Goal: Information Seeking & Learning: Learn about a topic

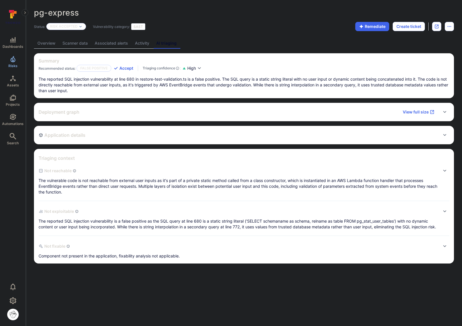
click at [12, 63] on link "Risks" at bounding box center [13, 61] width 26 height 17
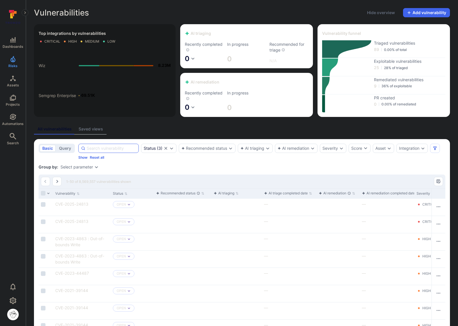
click at [96, 148] on input at bounding box center [111, 148] width 49 height 6
paste input "activerecord-rails"
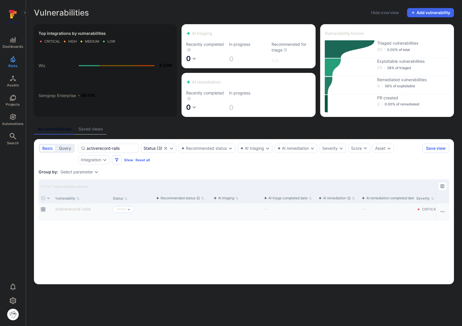
type input "activerecord-rails"
click at [45, 209] on input "Select row" at bounding box center [43, 209] width 5 height 5
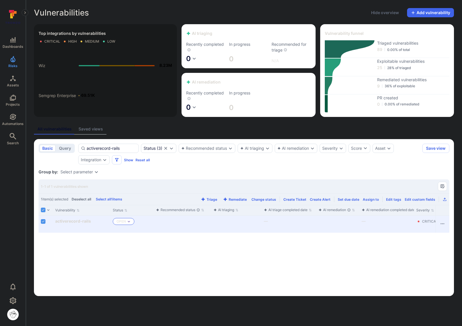
click at [124, 222] on p "Open" at bounding box center [121, 221] width 9 height 5
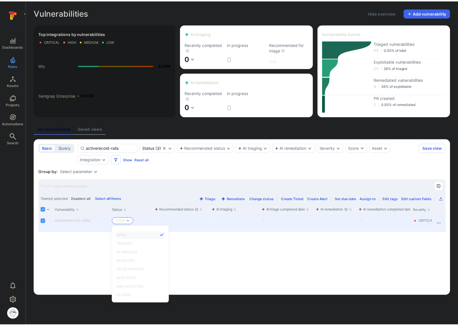
scroll to position [5, 0]
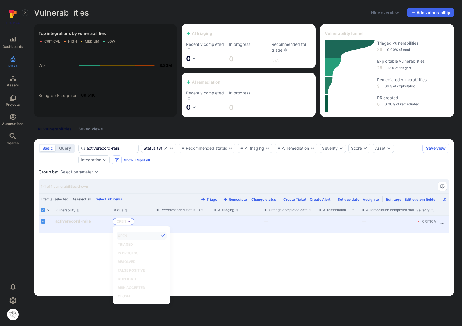
click at [124, 222] on p "Open" at bounding box center [121, 221] width 9 height 5
click at [442, 226] on button "Row actions menu" at bounding box center [442, 223] width 9 height 9
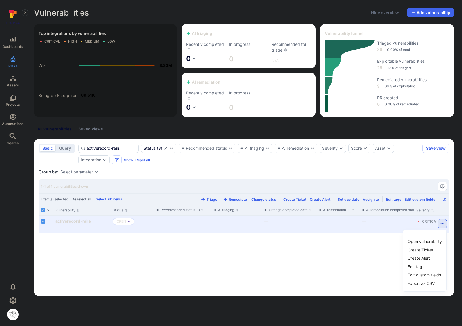
click at [74, 219] on div at bounding box center [231, 163] width 462 height 326
click at [215, 200] on button "Triage" at bounding box center [209, 199] width 19 height 4
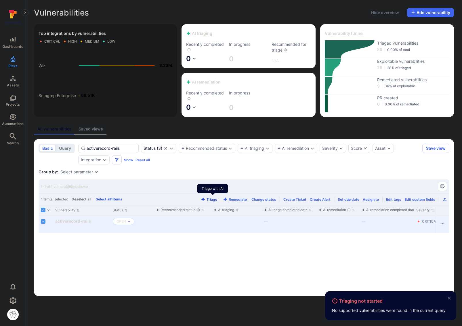
click at [215, 200] on button "Triage" at bounding box center [209, 199] width 19 height 4
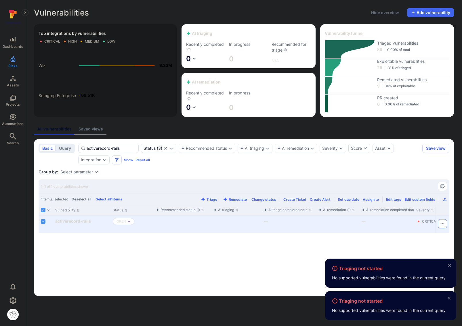
click at [440, 225] on icon "Row actions menu" at bounding box center [442, 223] width 5 height 5
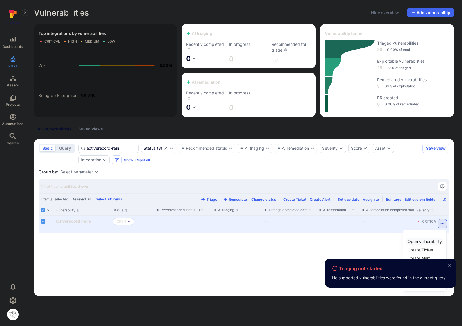
click at [433, 238] on li "Open vulnerability" at bounding box center [424, 241] width 37 height 7
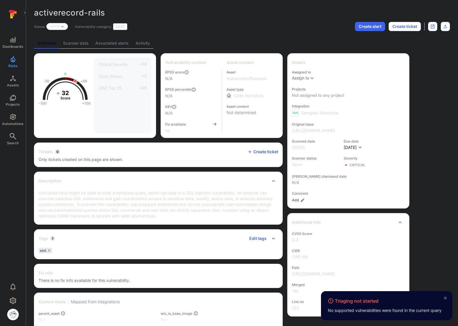
click at [144, 44] on link "Activity" at bounding box center [142, 43] width 21 height 11
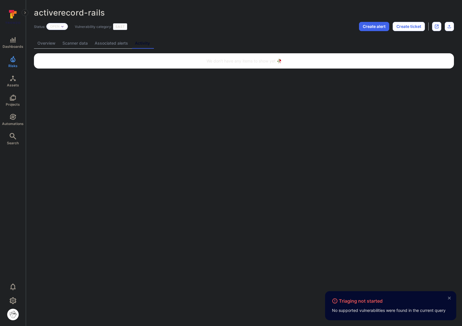
click at [47, 43] on link "Overview" at bounding box center [46, 43] width 25 height 11
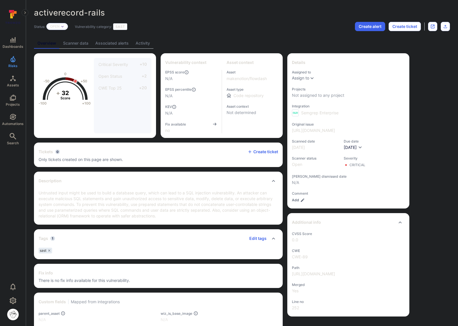
click at [80, 44] on link "Scanner data" at bounding box center [76, 43] width 32 height 11
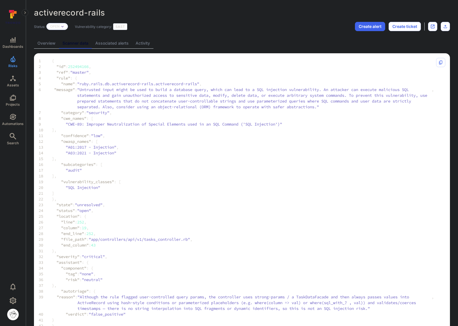
click at [109, 44] on link "Associated alerts" at bounding box center [112, 43] width 40 height 11
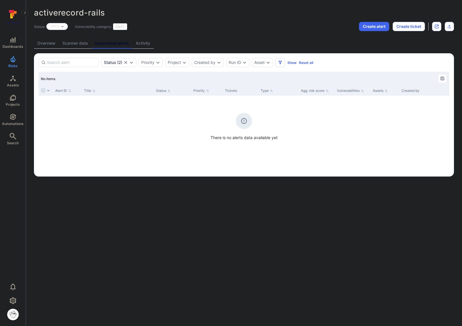
click at [55, 45] on link "Overview" at bounding box center [46, 43] width 25 height 11
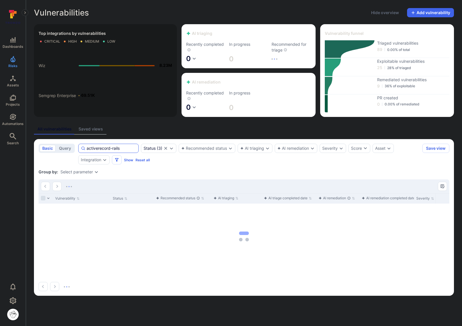
click at [115, 148] on input "activerecord-rails" at bounding box center [111, 148] width 49 height 6
paste input "sandbox-check-true"
type input "sandbox-check-true"
click at [251, 149] on div "AI triaging" at bounding box center [252, 148] width 24 height 5
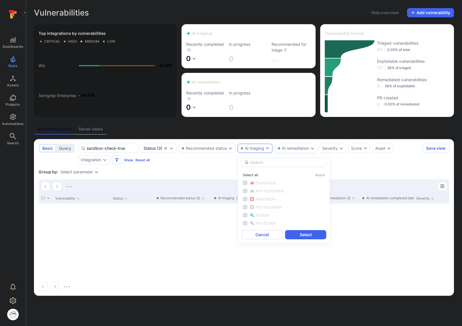
click at [251, 149] on div "AI triaging" at bounding box center [252, 148] width 24 height 5
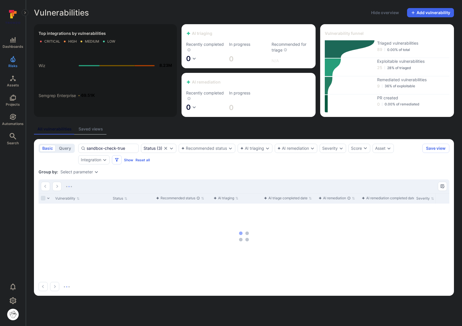
click at [240, 161] on div "sandbox-check-true Status ( 3 ) Recommended status AI triaging AI remediation S…" at bounding box center [249, 154] width 342 height 21
click at [182, 172] on div "Group by: Select parameter" at bounding box center [244, 172] width 411 height 6
click at [193, 167] on section "basic query sandbox-check-true Status ( 3 ) Recommended status AI triaging AI r…" at bounding box center [244, 217] width 420 height 156
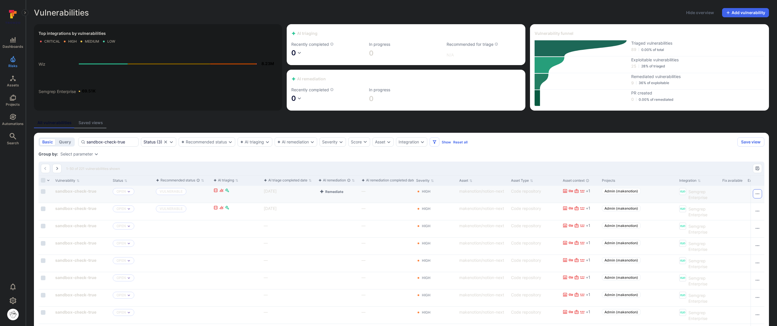
click at [462, 193] on icon "Row actions menu" at bounding box center [757, 193] width 5 height 5
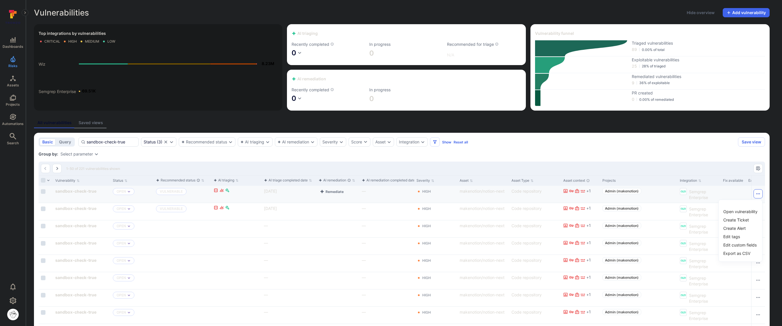
click at [462, 193] on div at bounding box center [391, 163] width 782 height 326
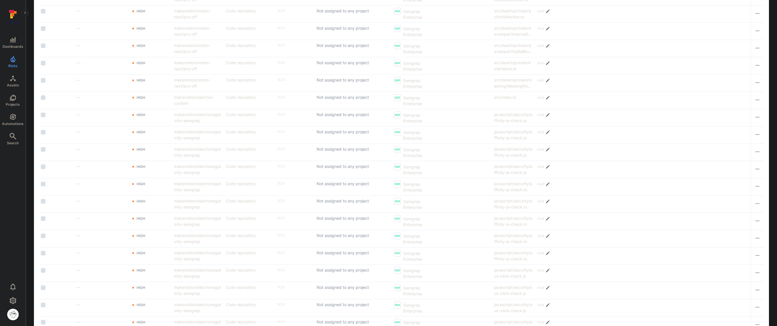
scroll to position [750, 0]
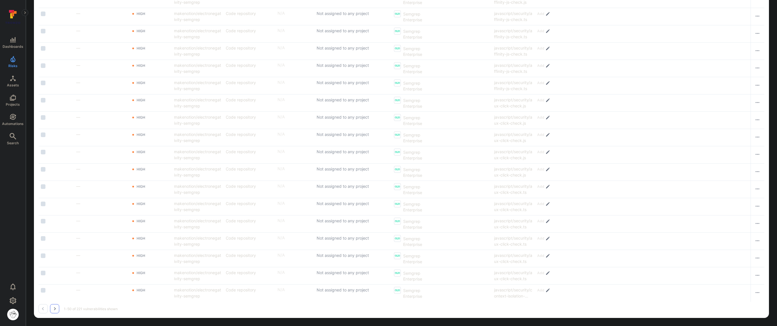
click at [59, 309] on button "Go to the next page" at bounding box center [54, 308] width 9 height 9
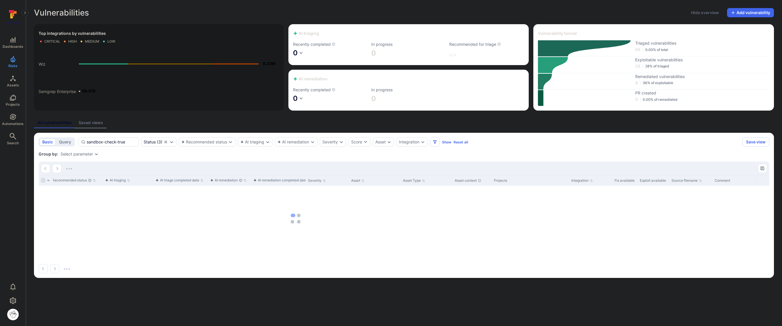
scroll to position [0, 108]
click at [14, 297] on icon "Settings" at bounding box center [12, 300] width 7 height 7
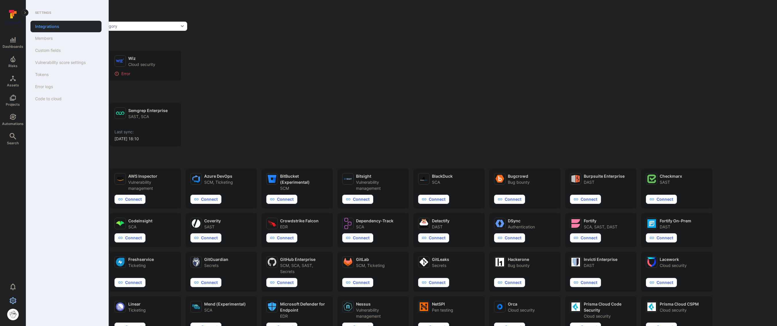
click at [14, 297] on icon "Settings" at bounding box center [12, 300] width 7 height 7
click at [15, 47] on span "Dashboards" at bounding box center [13, 46] width 21 height 4
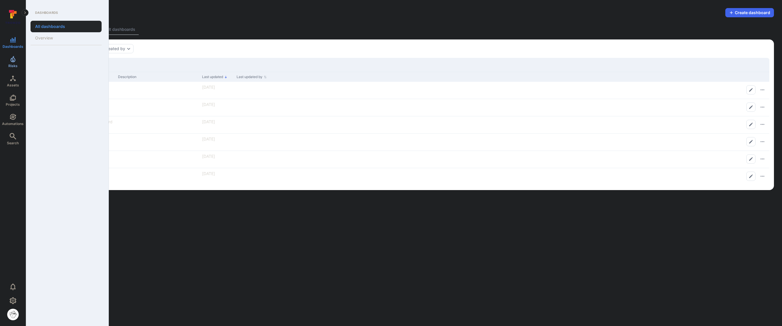
click at [14, 58] on icon "Risks" at bounding box center [12, 59] width 7 height 7
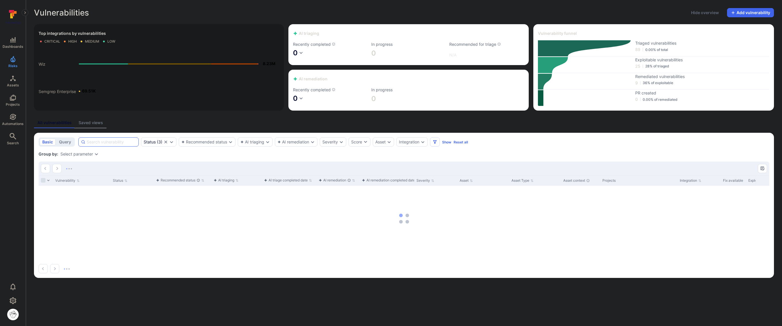
click at [122, 143] on input at bounding box center [111, 142] width 49 height 6
click at [436, 142] on icon "Filters" at bounding box center [434, 141] width 3 height 3
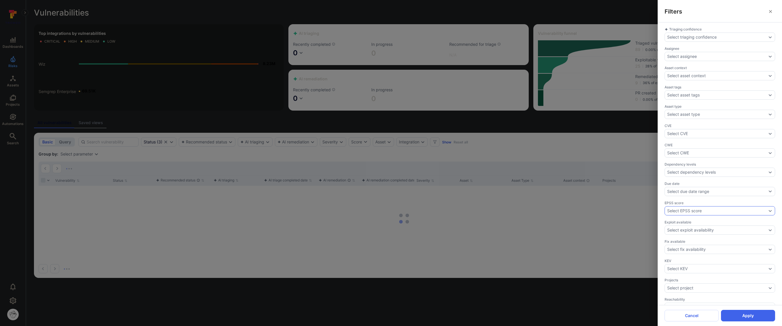
scroll to position [108, 0]
click at [462, 182] on div "Select project" at bounding box center [719, 179] width 110 height 9
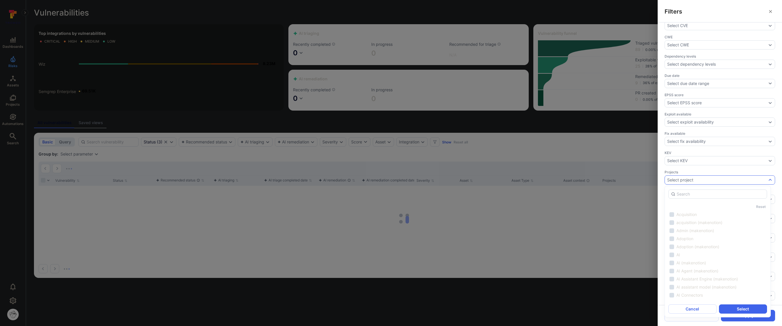
click at [462, 182] on div "Select project" at bounding box center [719, 179] width 110 height 9
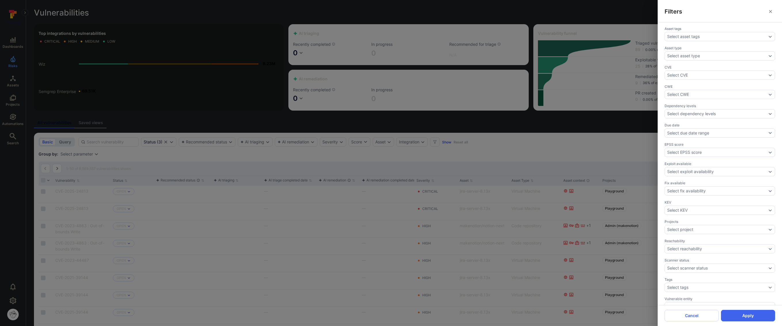
scroll to position [0, 0]
click at [462, 168] on div "Filters Triaging confidence Select triaging confidence Assignee Select assignee…" at bounding box center [391, 163] width 782 height 326
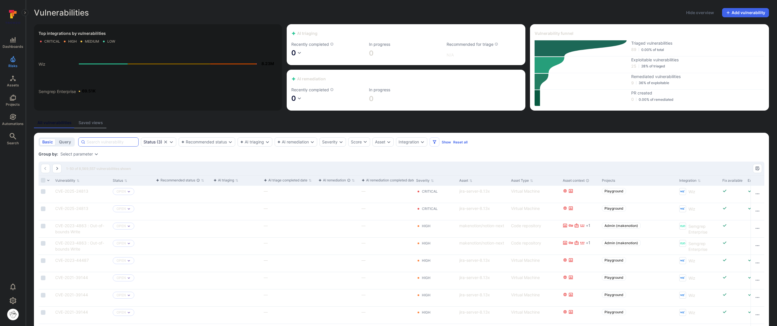
click at [117, 142] on input at bounding box center [111, 142] width 49 height 6
paste input "sandbox-check-true"
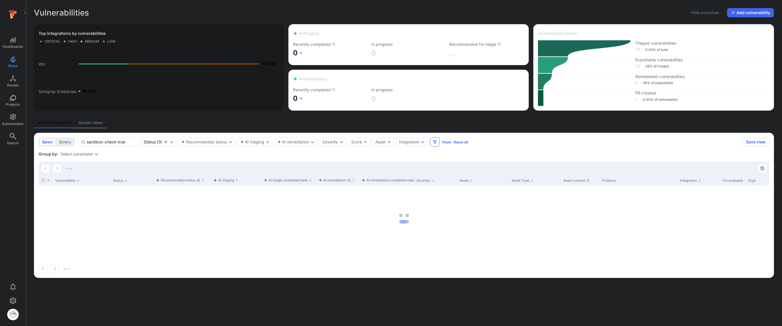
type input "sandbox-check-true"
click at [437, 144] on icon "Filters" at bounding box center [434, 142] width 5 height 5
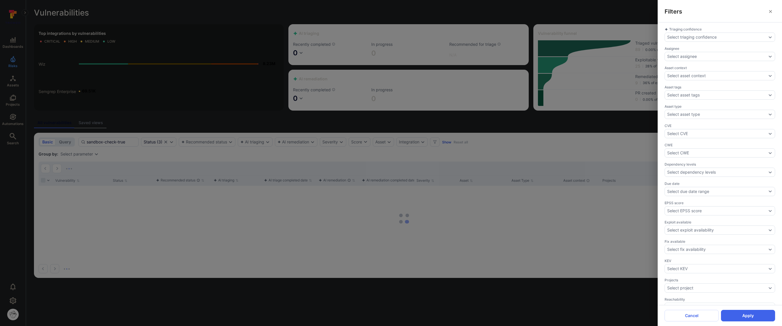
drag, startPoint x: 119, startPoint y: 160, endPoint x: 87, endPoint y: 156, distance: 31.9
click at [119, 160] on div "Filters Triaging confidence Select triaging confidence Assignee Select assignee…" at bounding box center [391, 163] width 782 height 326
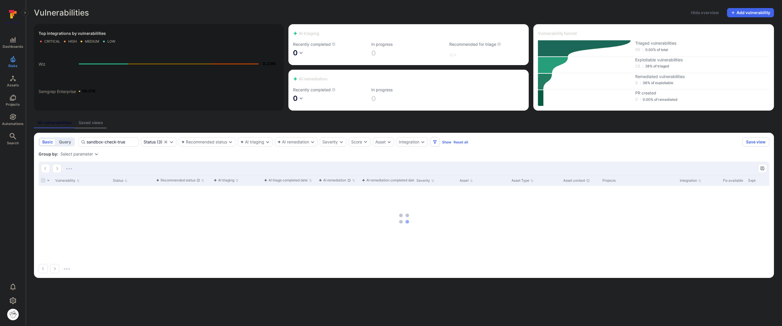
click at [59, 144] on button "query" at bounding box center [64, 141] width 17 height 7
click at [129, 141] on textarea "Intelligence Graph search area" at bounding box center [426, 142] width 676 height 6
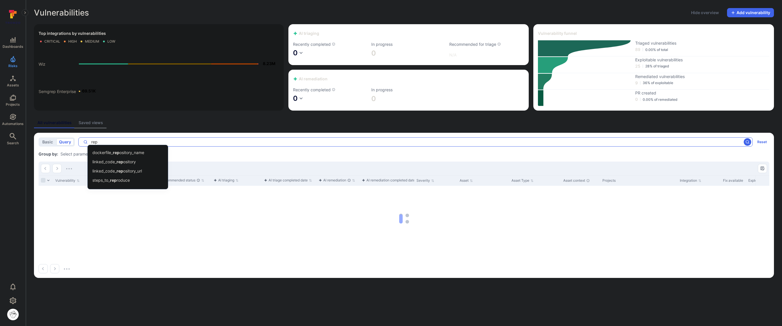
type textarea "repo"
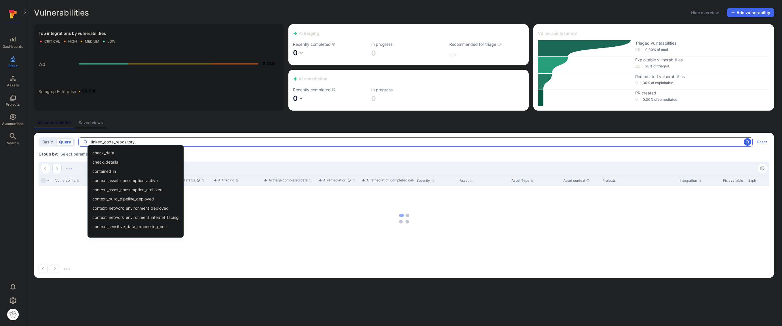
scroll to position [219, 0]
type textarea "linked_code_repository."
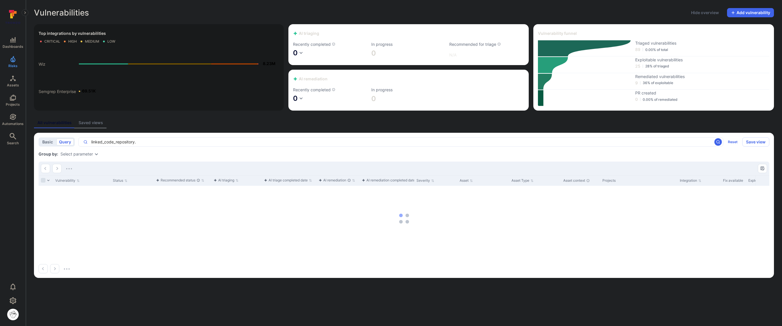
click at [50, 142] on button "basic" at bounding box center [48, 141] width 16 height 7
click at [127, 142] on input at bounding box center [111, 142] width 49 height 6
paste input "sandbox-check-true"
click at [312, 141] on icon "Expand dropdown" at bounding box center [312, 142] width 5 height 5
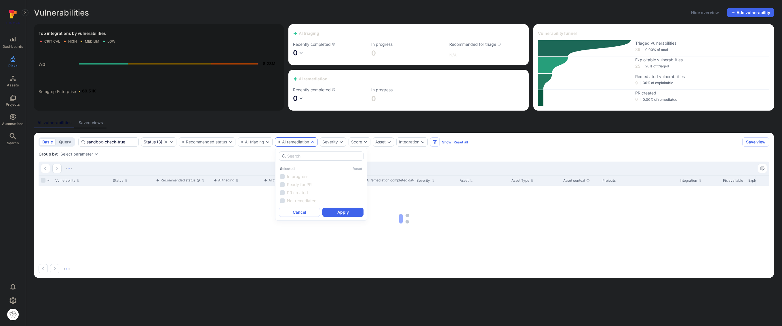
click at [312, 141] on icon "Expand dropdown" at bounding box center [312, 142] width 5 height 5
click at [437, 142] on icon "Filters" at bounding box center [434, 142] width 5 height 5
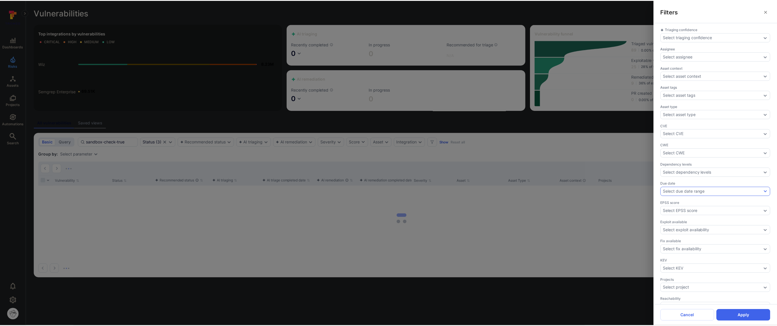
scroll to position [108, 0]
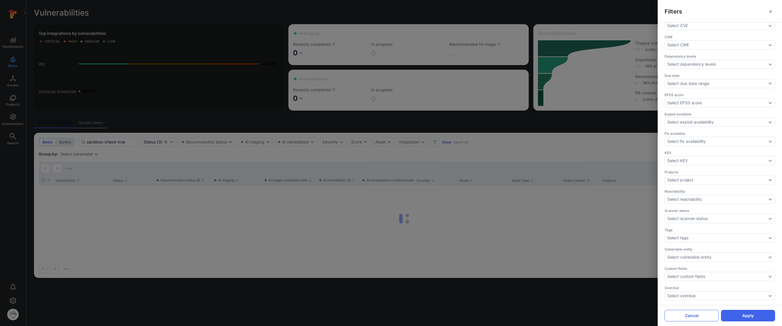
click at [462, 319] on button "Cancel" at bounding box center [691, 316] width 54 height 12
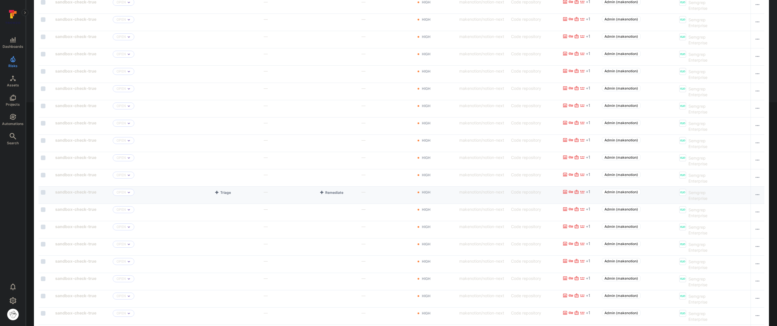
scroll to position [65, 0]
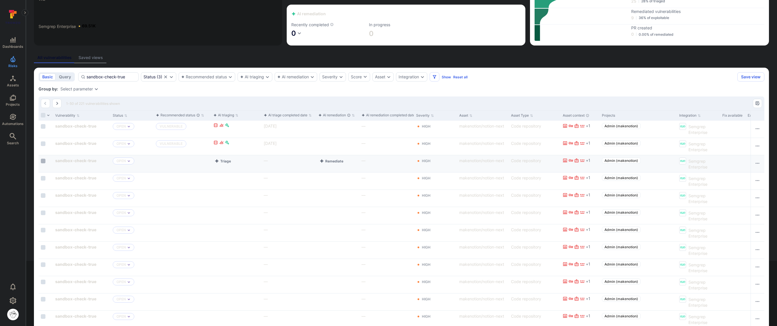
click at [42, 162] on input "Select row" at bounding box center [43, 160] width 5 height 5
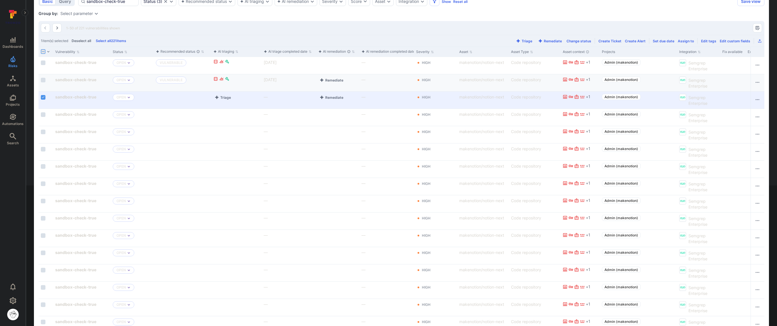
scroll to position [65, 0]
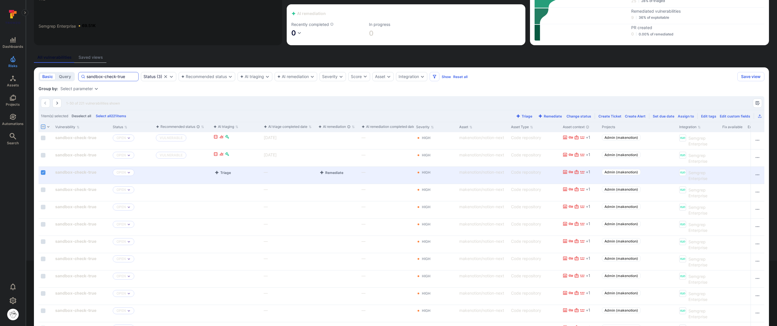
click at [101, 76] on input "sandbox-check-true" at bounding box center [111, 77] width 49 height 6
paste input "object-assign-express"
type input "object-assign-express"
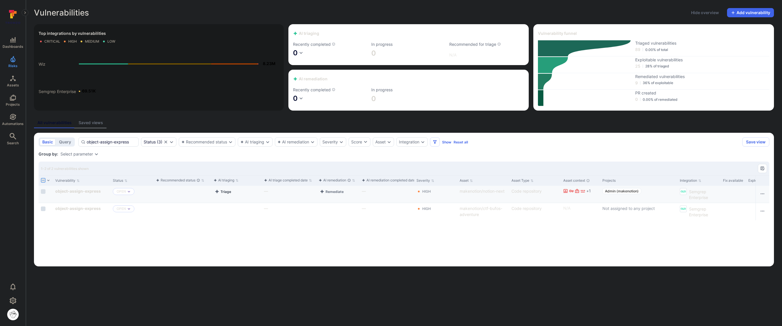
click at [226, 194] on button "Triage" at bounding box center [222, 191] width 19 height 7
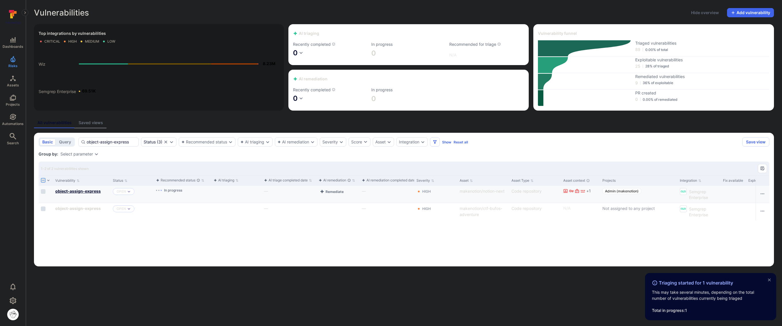
click at [71, 191] on b "object-assign-express" at bounding box center [77, 190] width 45 height 5
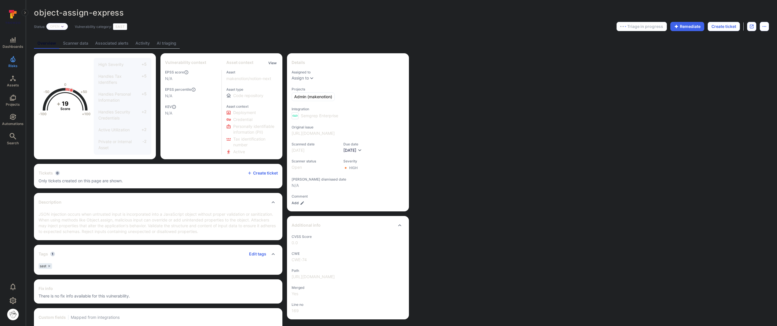
click at [176, 41] on link "AI triaging" at bounding box center [166, 43] width 26 height 11
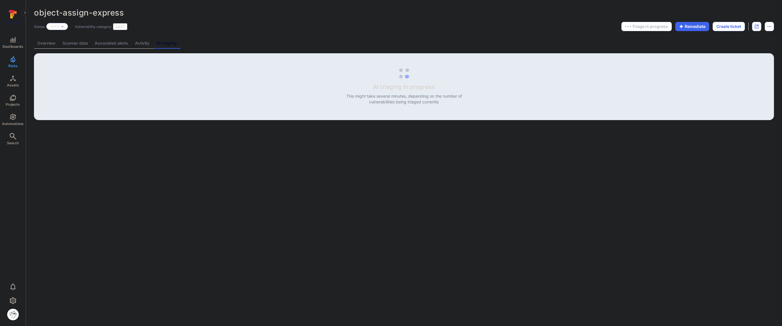
drag, startPoint x: 488, startPoint y: 46, endPoint x: 484, endPoint y: 47, distance: 4.4
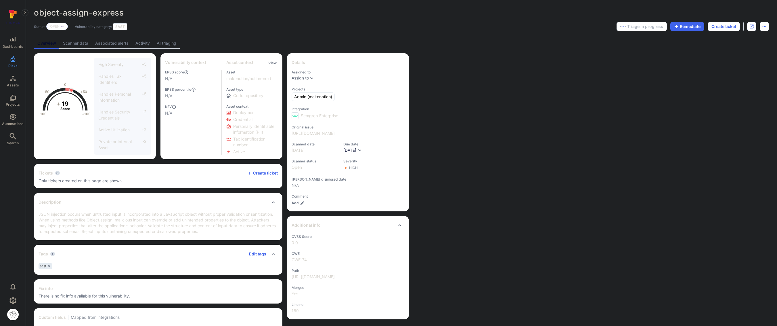
drag, startPoint x: 455, startPoint y: 52, endPoint x: 452, endPoint y: 51, distance: 3.1
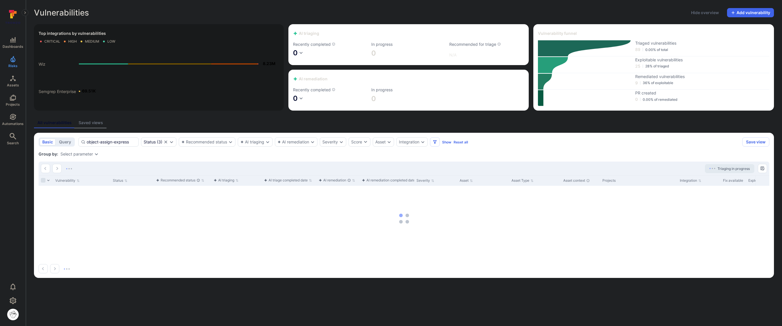
drag, startPoint x: 353, startPoint y: 53, endPoint x: 351, endPoint y: 50, distance: 3.1
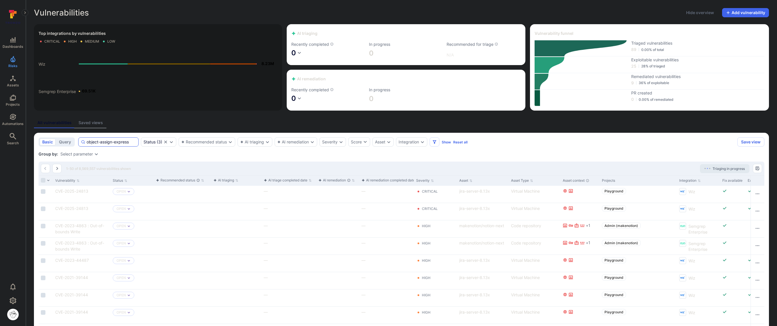
click at [108, 140] on input "object-assign-express" at bounding box center [111, 142] width 49 height 6
paste input "showiteminfolder"
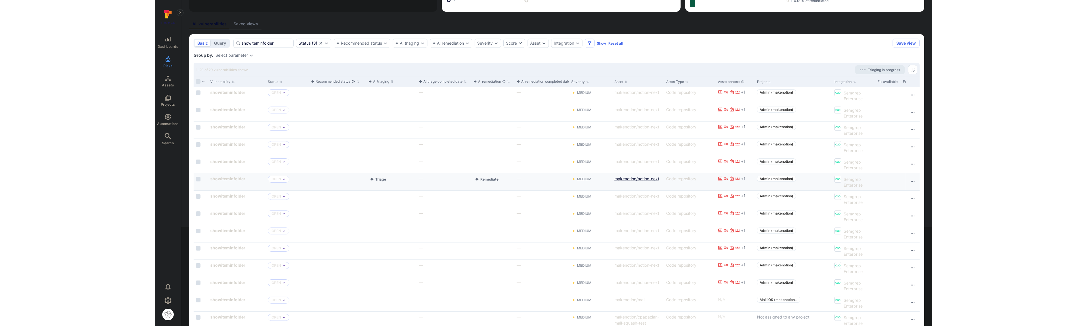
scroll to position [99, 0]
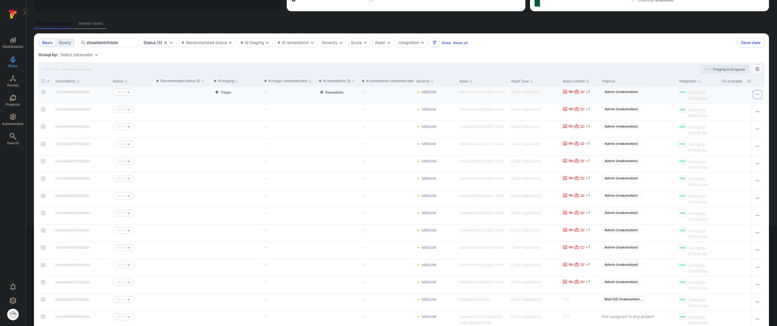
click at [462, 93] on icon "Row actions menu" at bounding box center [757, 94] width 5 height 5
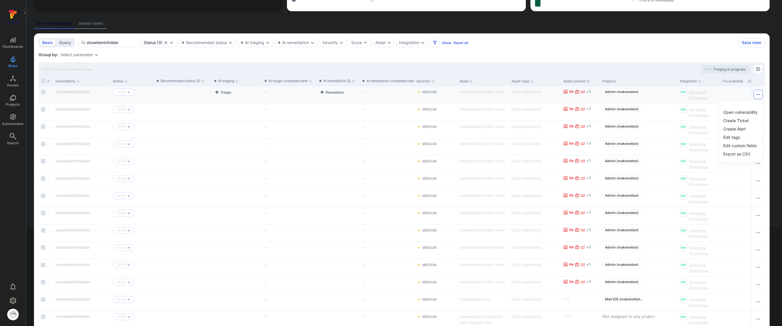
click at [462, 93] on div at bounding box center [391, 163] width 782 height 326
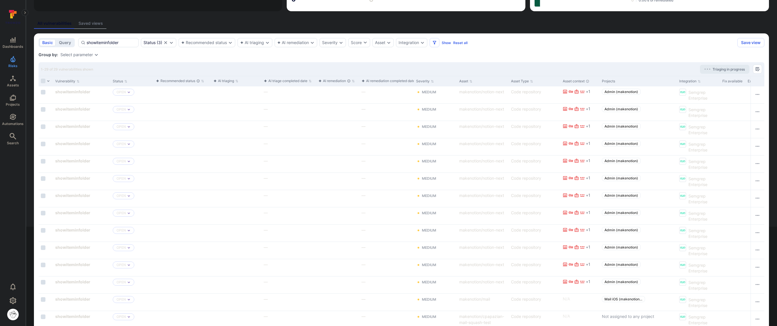
click at [87, 56] on div "Select parameter" at bounding box center [76, 54] width 33 height 5
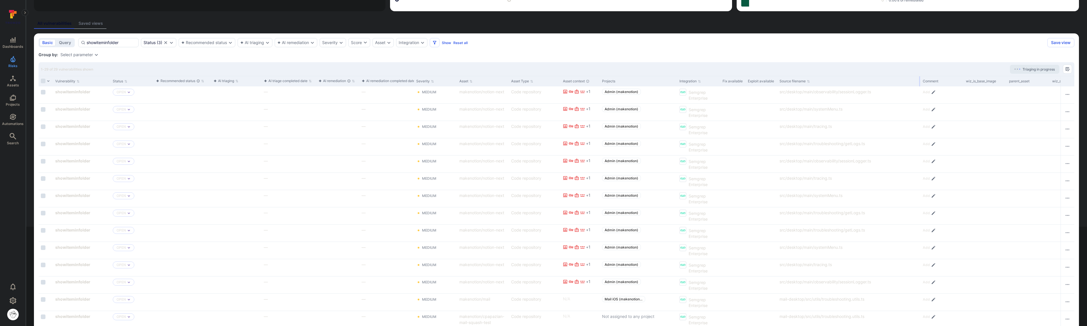
drag, startPoint x: 839, startPoint y: 82, endPoint x: 939, endPoint y: 83, distance: 100.1
click at [462, 83] on div "Vulnerability Status Recommended status AI triaging AI triage completed date AI…" at bounding box center [595, 81] width 1112 height 10
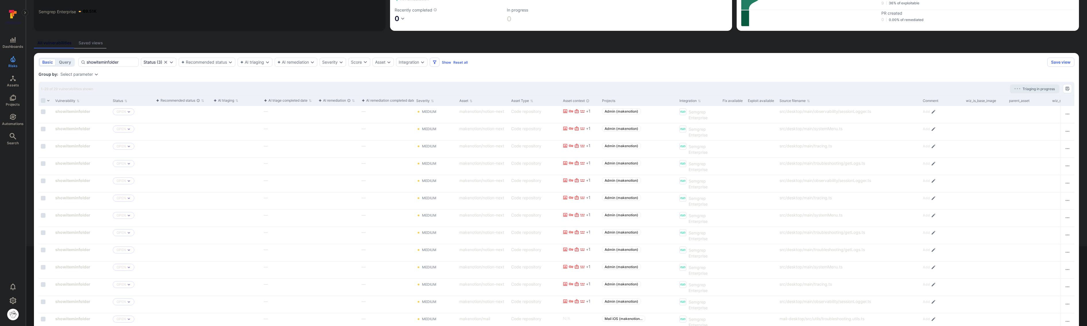
scroll to position [0, 0]
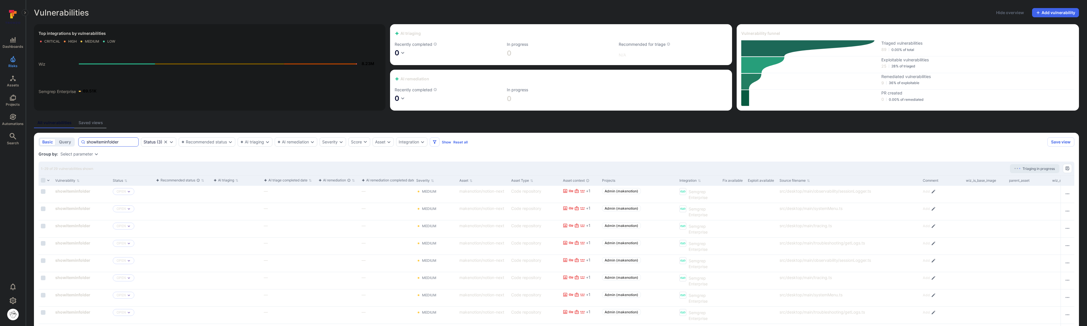
click at [121, 142] on input "showiteminfolder" at bounding box center [111, 142] width 49 height 6
paste input "tainted-redirect-express"
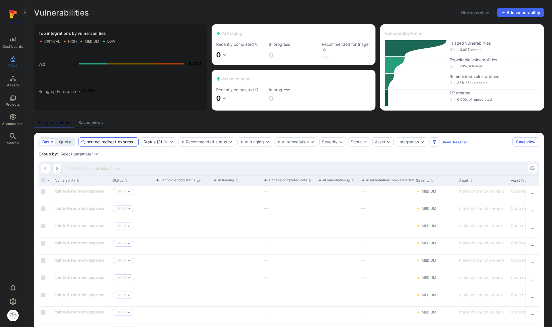
click at [96, 144] on input "tainted-redirect-express" at bounding box center [111, 142] width 49 height 6
paste input "open-redirect-deepsemgrep"
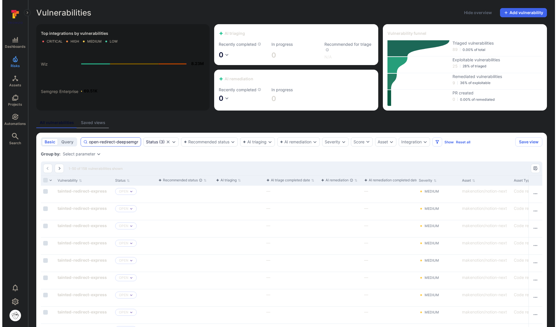
scroll to position [0, 5]
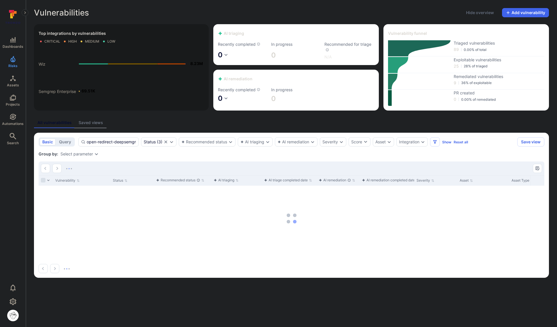
scroll to position [0, 7]
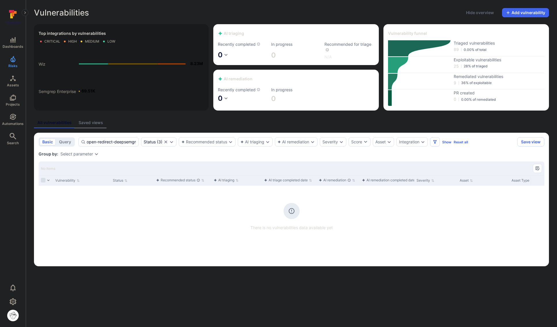
click at [255, 196] on div "There is no vulnerabilities data available yet" at bounding box center [291, 208] width 505 height 45
click at [116, 139] on input "open-redirect-deepsemgrepz" at bounding box center [111, 142] width 49 height 6
type input "open-redirect-deepsemgrep"
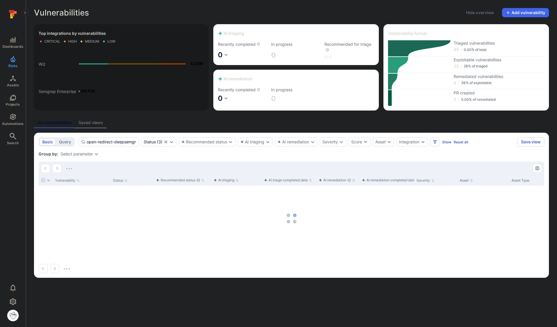
click at [277, 251] on div "Vulnerability Status Recommended status AI triaging AI triage completed date AI…" at bounding box center [291, 218] width 505 height 86
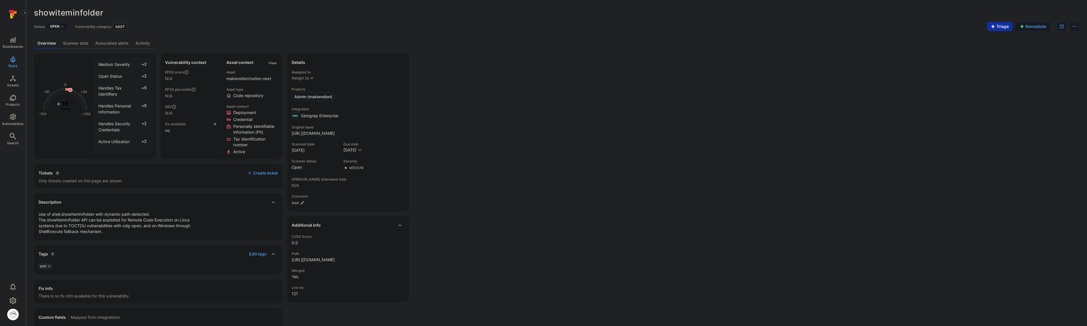
click at [560, 126] on div "-100 -50 0 +50 +100 + 16 Score Medium Severity +2 Open Status +2 Handles Tax Id…" at bounding box center [556, 206] width 1045 height 307
click at [1000, 26] on button "Triage" at bounding box center [1000, 26] width 26 height 9
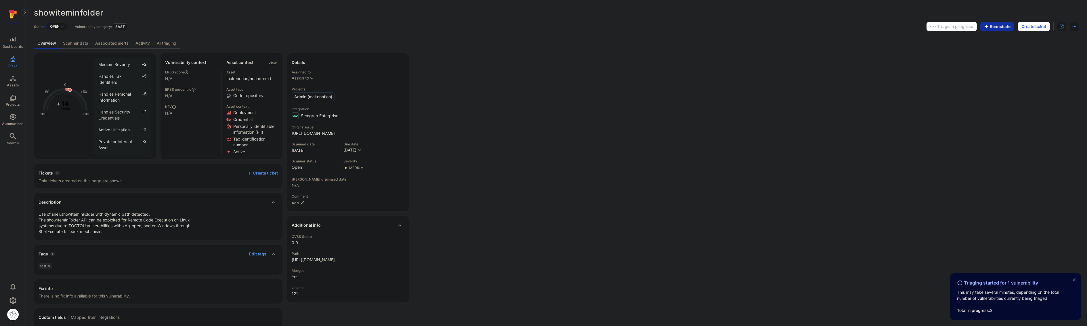
click at [859, 79] on div "-100 -50 0 +50 +100 + 14 Score Medium Severity +2 Handles Tax Identifiers +5 Ha…" at bounding box center [556, 206] width 1045 height 307
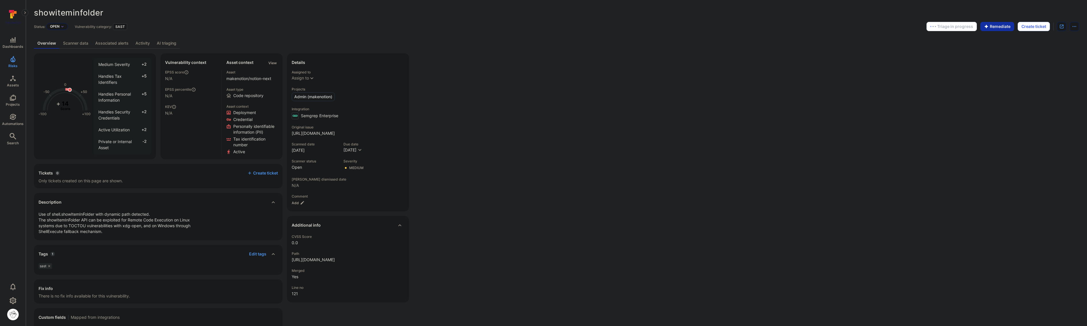
click at [160, 45] on link "AI triaging" at bounding box center [166, 43] width 26 height 11
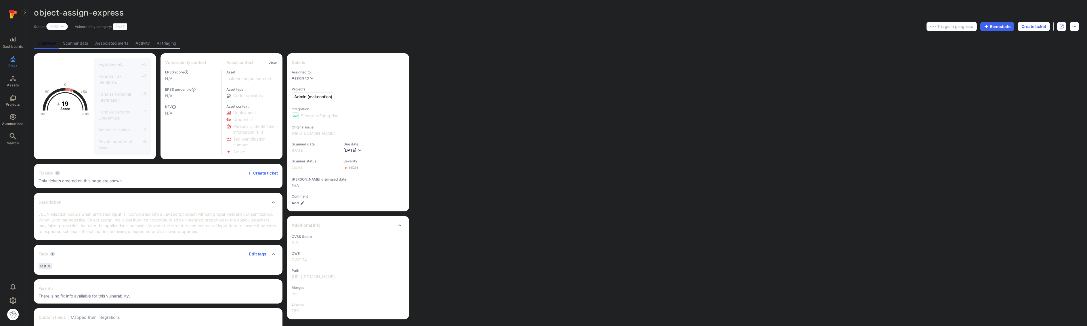
click at [702, 88] on div "-100 -50 0 +50 +100 + 19 Score High Severity +5 Handles Tax Identifiers +5 Hand…" at bounding box center [556, 206] width 1045 height 307
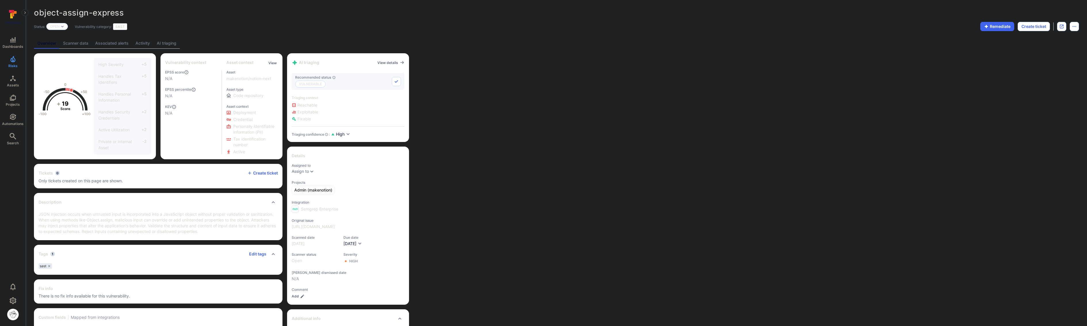
click at [173, 41] on link "AI triaging" at bounding box center [166, 43] width 26 height 11
click at [164, 42] on link "AI triaging" at bounding box center [166, 43] width 26 height 11
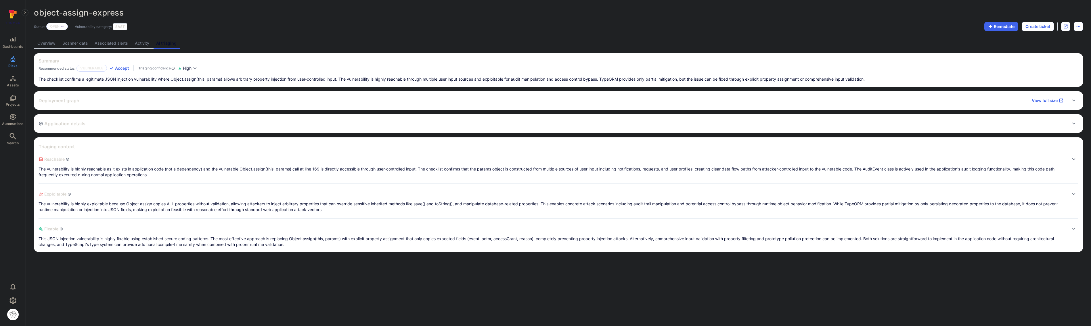
click at [221, 82] on p "The checklist confirms a legitimate JSON injection vulnerability where Object.a…" at bounding box center [559, 79] width 1040 height 6
click at [221, 80] on p "The checklist confirms a legitimate JSON injection vulnerability where Object.a…" at bounding box center [559, 79] width 1040 height 6
click at [226, 121] on div "Application details" at bounding box center [559, 123] width 1040 height 9
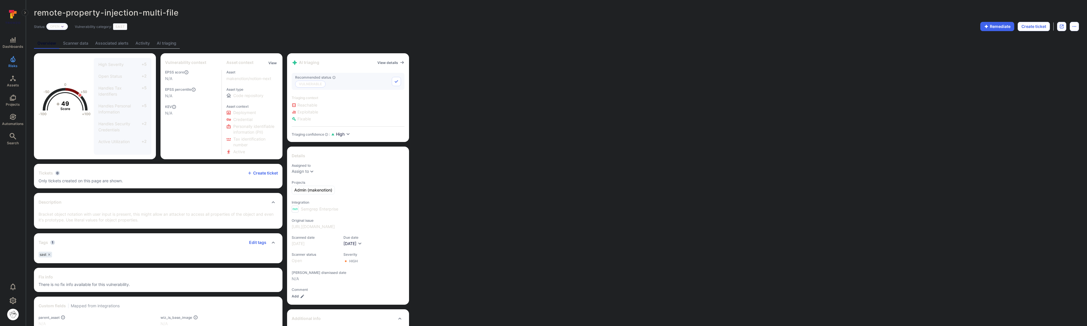
click at [168, 49] on div "remote-property-injection-multi-file ... Show more Status: Open Vulnerability c…" at bounding box center [556, 210] width 1061 height 420
click at [168, 47] on link "AI triaging" at bounding box center [166, 43] width 26 height 11
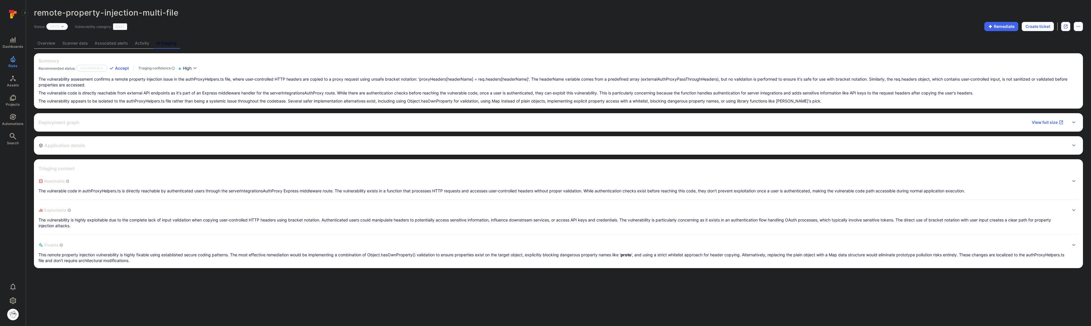
click at [175, 112] on div "Summary Recommended status: Vulnerable Accept Triaging confidence : High The vu…" at bounding box center [558, 160] width 1049 height 215
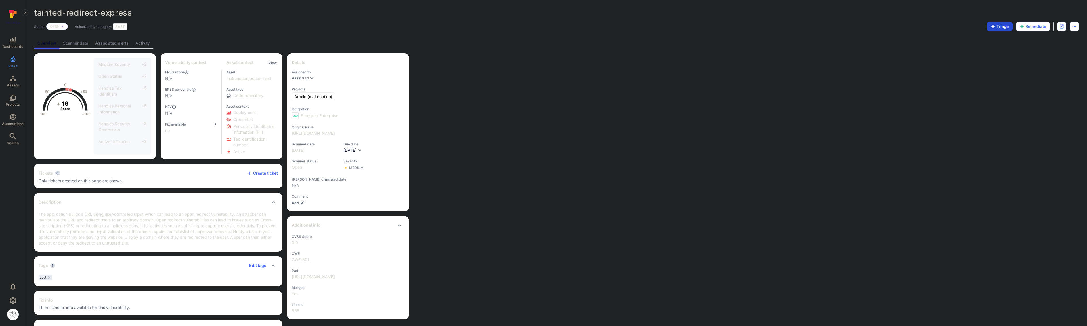
click at [999, 27] on button "Triage" at bounding box center [1000, 26] width 26 height 9
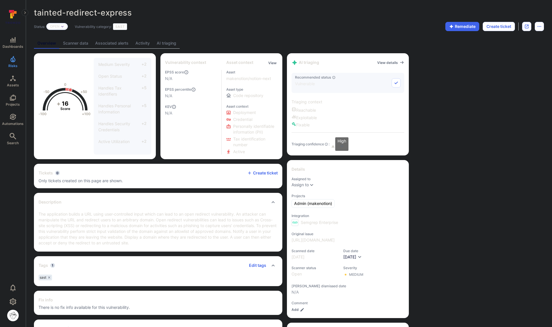
click at [155, 43] on link "AI triaging" at bounding box center [166, 43] width 26 height 11
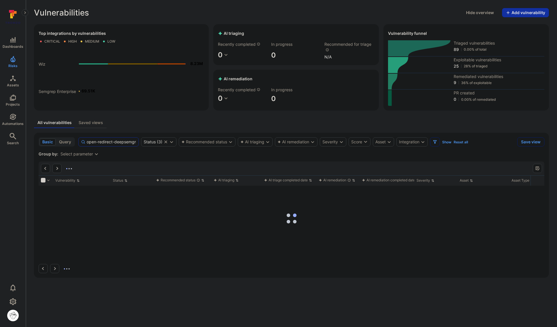
click at [112, 142] on input "open-redirect-deepsemgrep" at bounding box center [111, 142] width 49 height 6
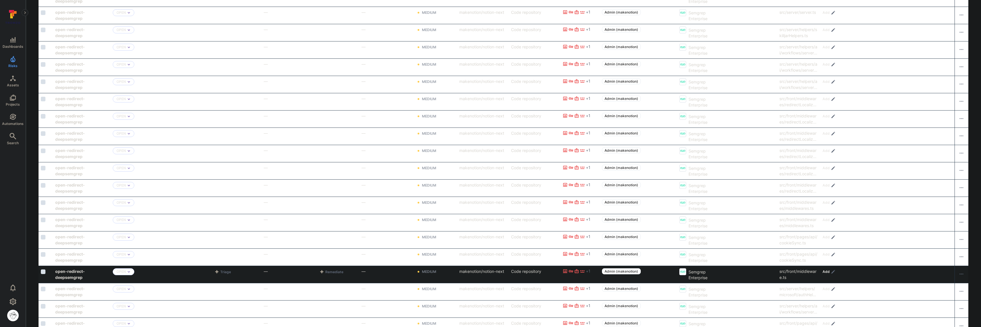
scroll to position [749, 0]
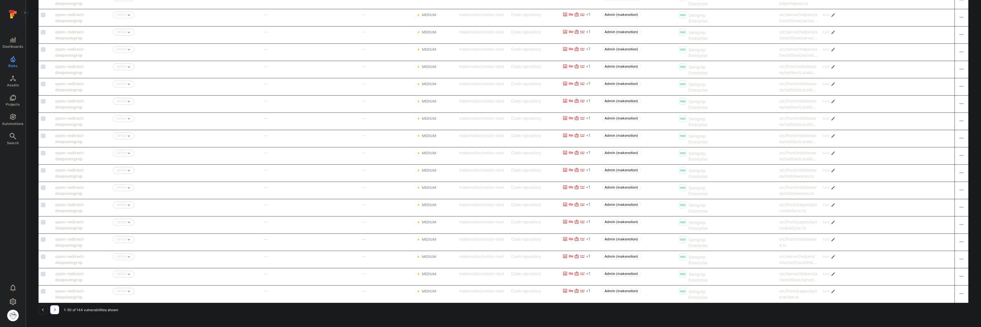
click at [58, 310] on button "Go to the next page" at bounding box center [54, 309] width 9 height 9
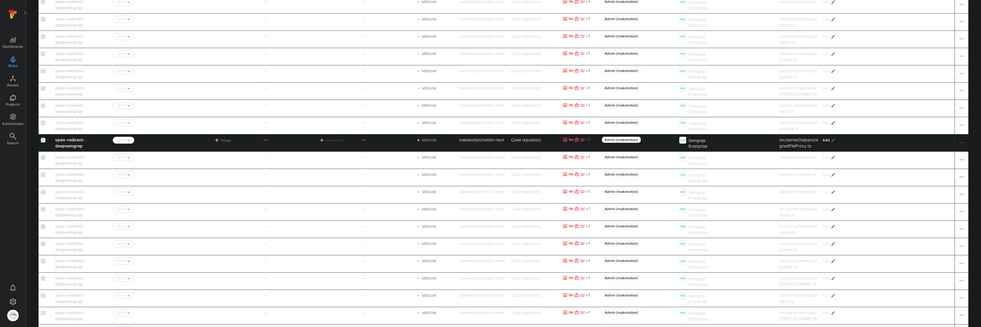
scroll to position [749, 0]
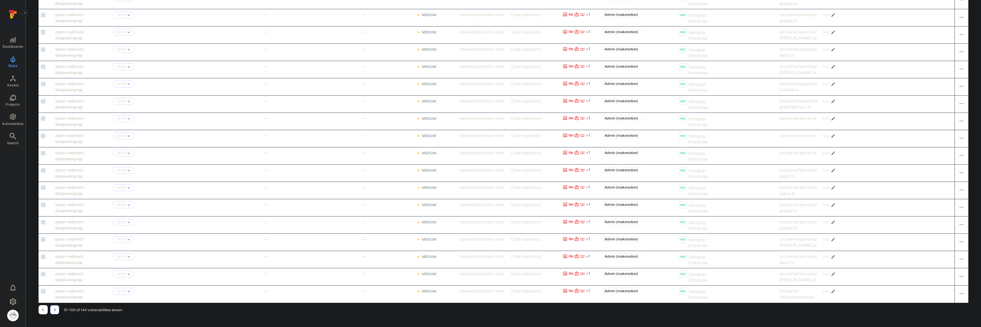
click at [52, 310] on button "Go to the next page" at bounding box center [54, 309] width 9 height 9
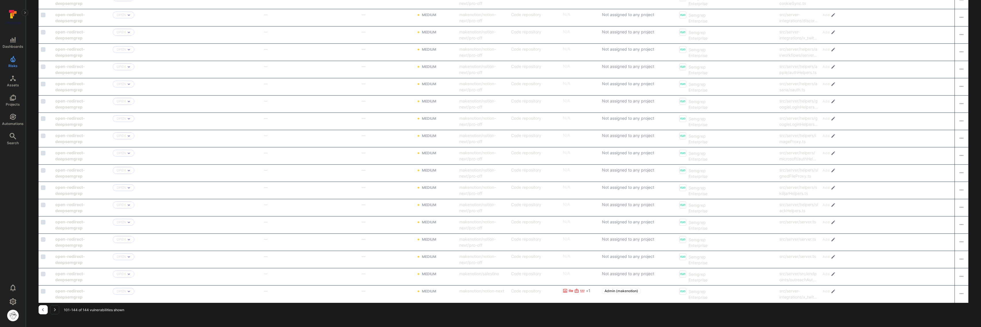
scroll to position [68, 0]
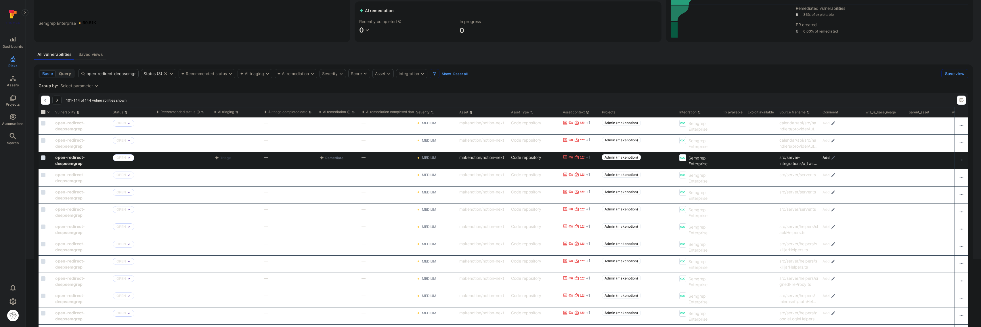
click at [224, 156] on button "Triage" at bounding box center [222, 157] width 19 height 7
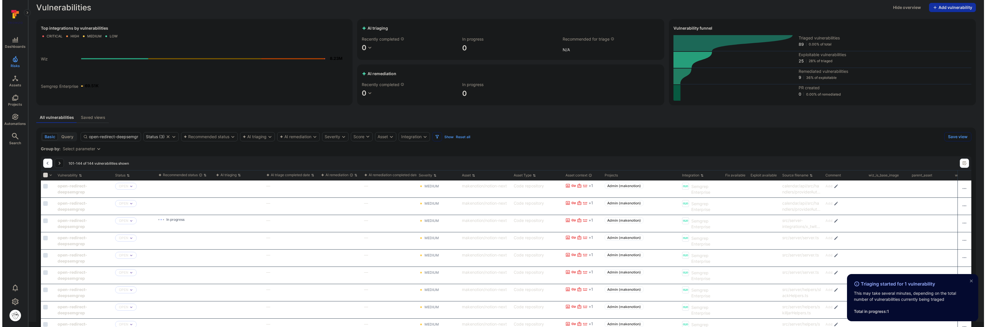
scroll to position [0, 0]
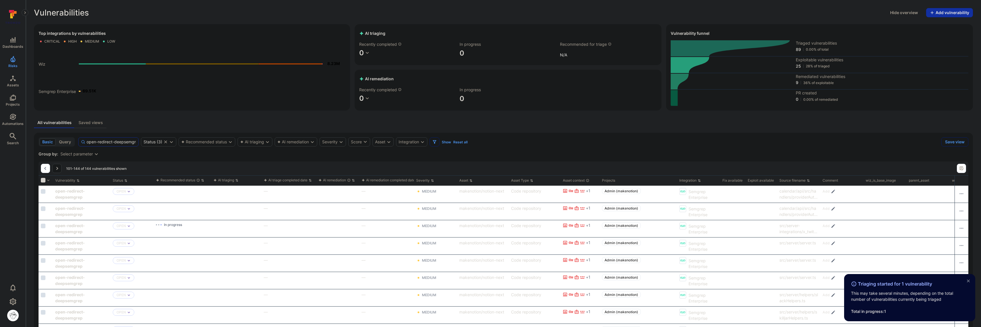
click at [90, 143] on input "open-redirect-deepsemgrep" at bounding box center [111, 142] width 49 height 6
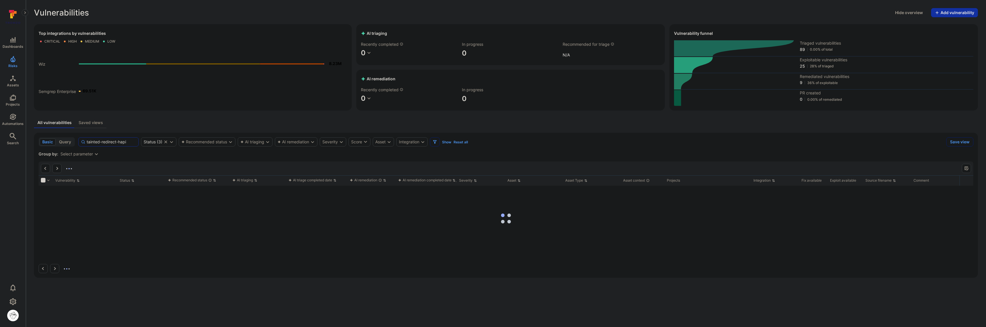
type input "tainted-redirect-hapi"
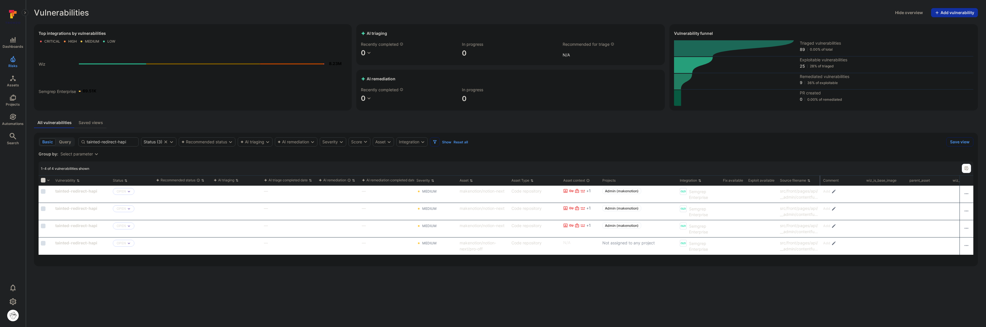
click at [556, 182] on div "Source filename" at bounding box center [798, 180] width 43 height 10
drag, startPoint x: 819, startPoint y: 182, endPoint x: 905, endPoint y: 181, distance: 85.7
click at [556, 181] on div at bounding box center [905, 180] width 1 height 10
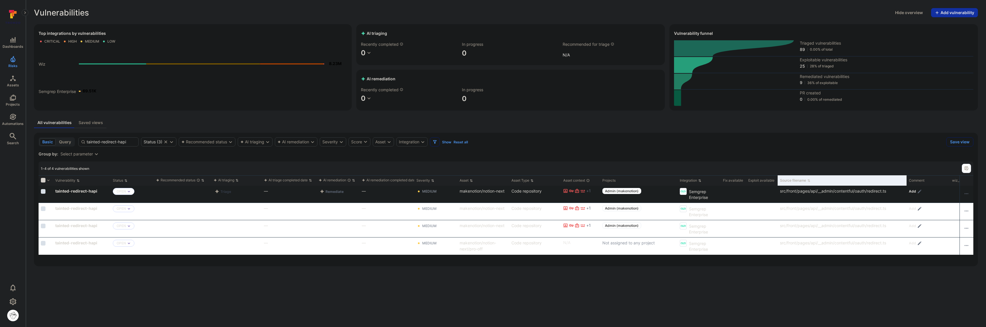
click at [224, 192] on button "Triage" at bounding box center [222, 191] width 19 height 7
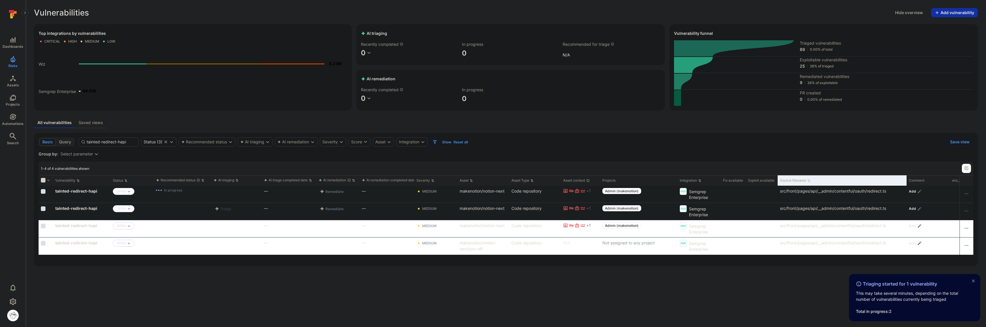
click at [223, 210] on button "Triage" at bounding box center [222, 208] width 19 height 7
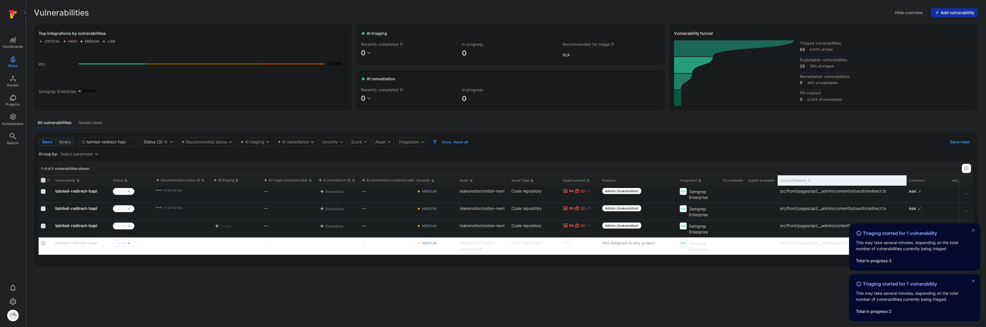
click at [222, 228] on button "Triage" at bounding box center [222, 225] width 19 height 7
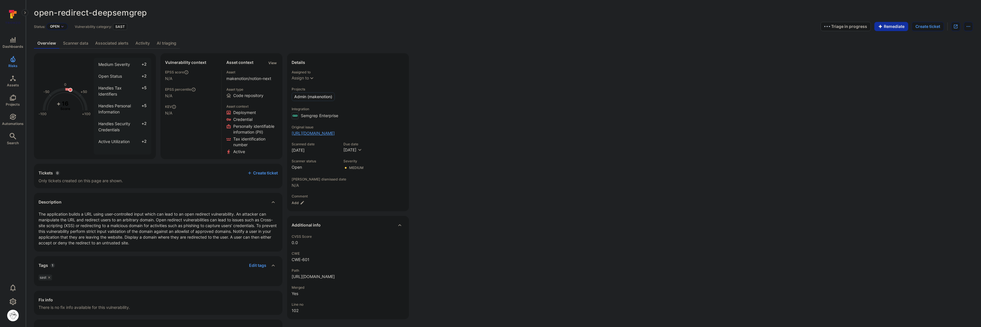
click at [335, 133] on link "[URL][DOMAIN_NAME]" at bounding box center [313, 133] width 43 height 6
click at [169, 44] on link "AI triaging" at bounding box center [166, 43] width 26 height 11
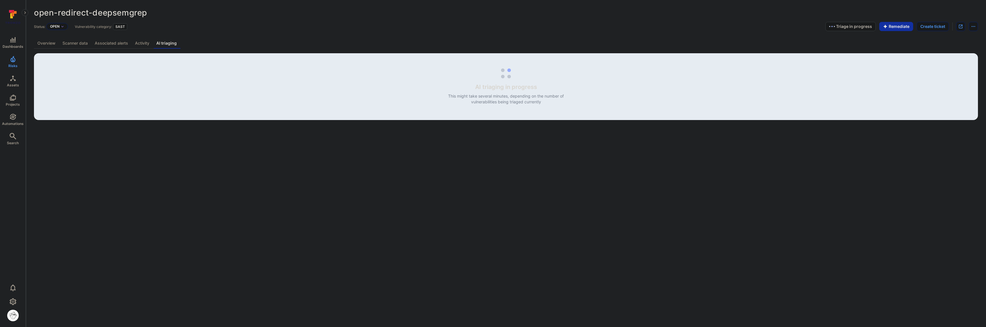
click at [178, 42] on link "AI triaging" at bounding box center [166, 43] width 27 height 11
click at [398, 226] on body "Dashboards Risks Assets Projects Automations Search 0 Risks Vulnerabilities Ale…" at bounding box center [493, 163] width 986 height 327
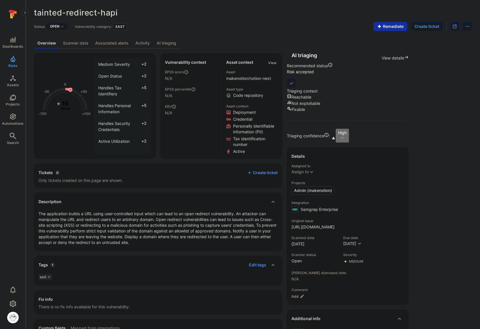
click at [163, 42] on link "AI triaging" at bounding box center [166, 43] width 26 height 11
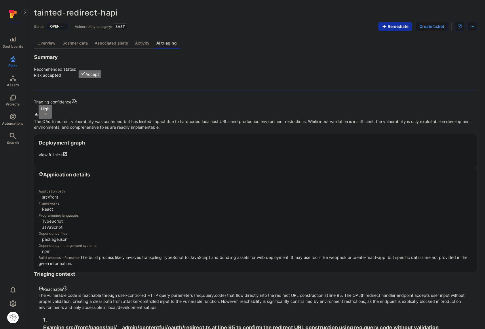
click at [56, 45] on link "Overview" at bounding box center [46, 43] width 25 height 11
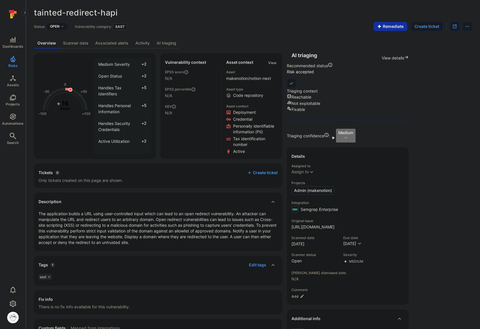
click at [168, 43] on link "AI triaging" at bounding box center [166, 43] width 26 height 11
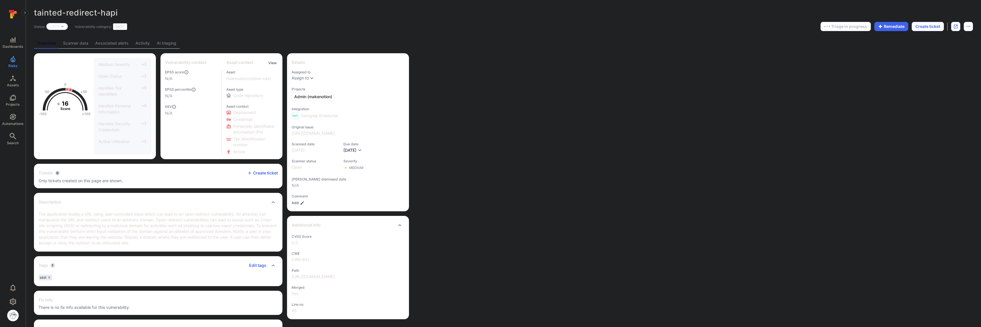
click at [170, 42] on link "AI triaging" at bounding box center [166, 43] width 26 height 11
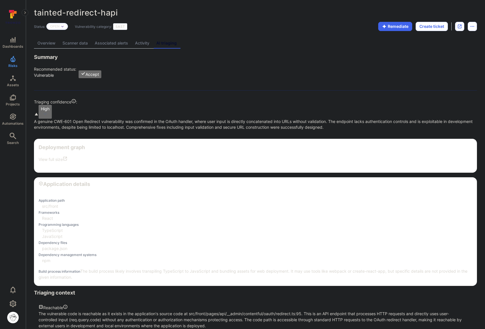
click at [172, 46] on link "AI triaging" at bounding box center [166, 43] width 27 height 11
click at [53, 48] on link "Overview" at bounding box center [46, 43] width 25 height 11
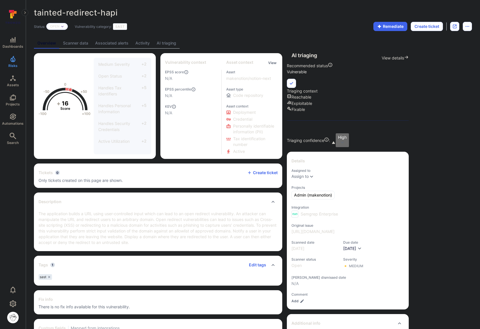
click at [167, 43] on link "AI triaging" at bounding box center [166, 43] width 26 height 11
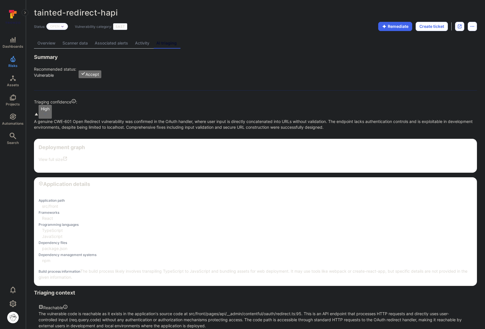
click at [45, 44] on link "Overview" at bounding box center [46, 43] width 25 height 11
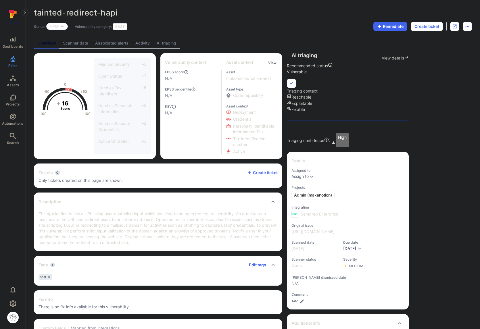
click at [164, 45] on link "AI triaging" at bounding box center [166, 43] width 26 height 11
